Goal: Task Accomplishment & Management: Use online tool/utility

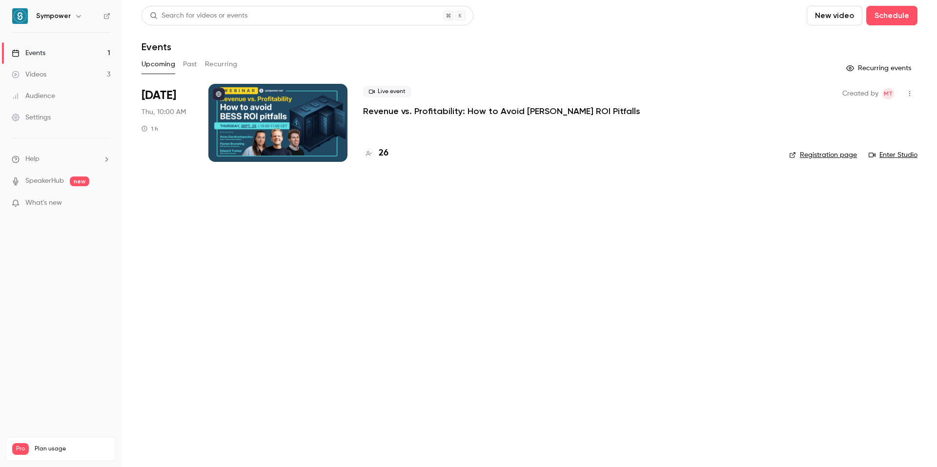
click at [391, 114] on p "Revenue vs. Profitability: How to Avoid [PERSON_NAME] ROI Pitfalls" at bounding box center [501, 111] width 277 height 12
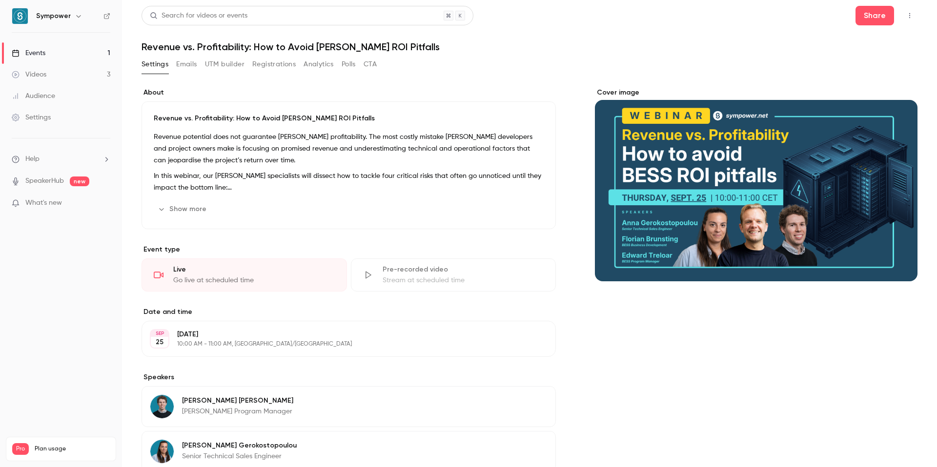
click at [227, 64] on button "UTM builder" at bounding box center [225, 65] width 40 height 16
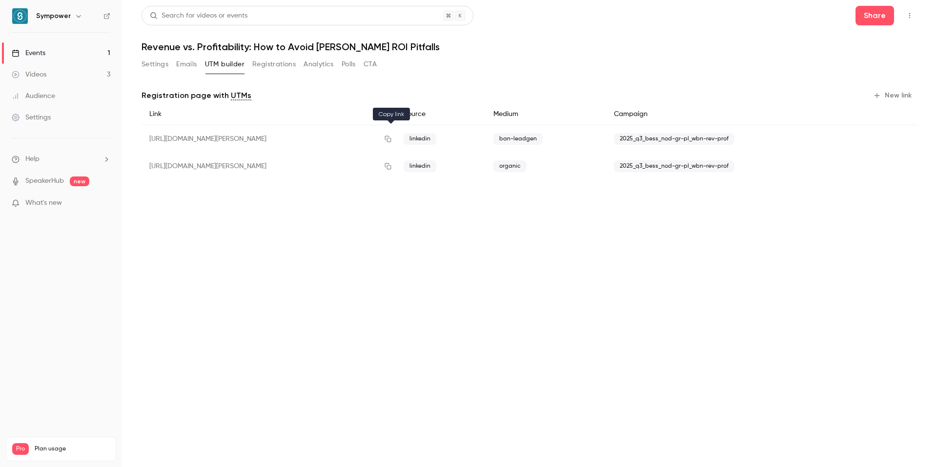
click at [388, 140] on icon "button" at bounding box center [388, 139] width 8 height 7
